Goal: Task Accomplishment & Management: Manage account settings

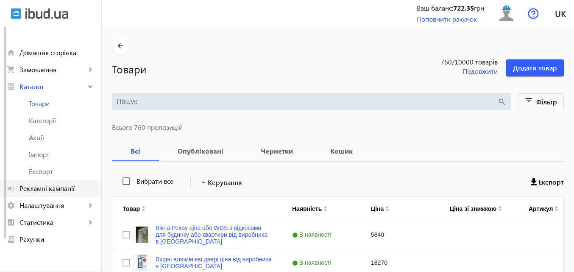
click at [63, 188] on span "Рекламні кампанії" at bounding box center [57, 188] width 75 height 8
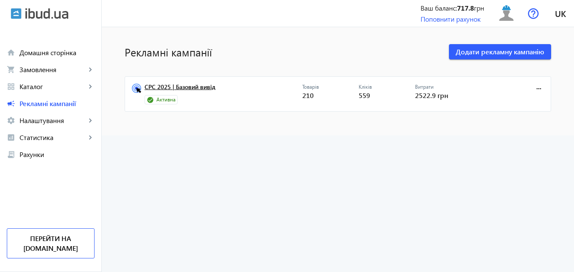
click at [191, 85] on link "CPC 2025 | Базовий вивід" at bounding box center [224, 90] width 158 height 12
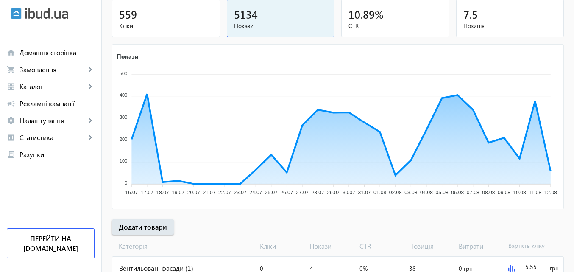
scroll to position [127, 0]
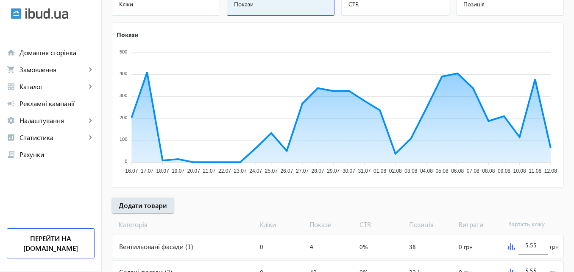
scroll to position [127, 0]
